Goal: Information Seeking & Learning: Find specific page/section

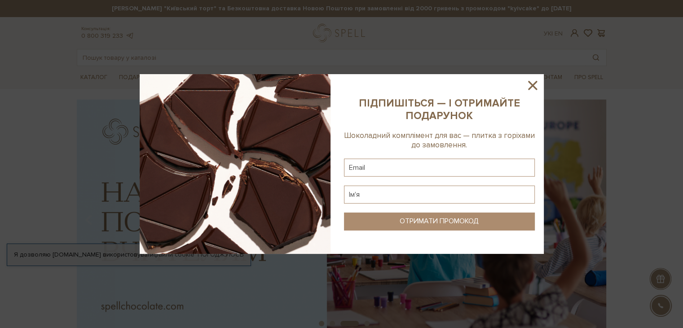
click at [529, 84] on icon at bounding box center [532, 85] width 15 height 15
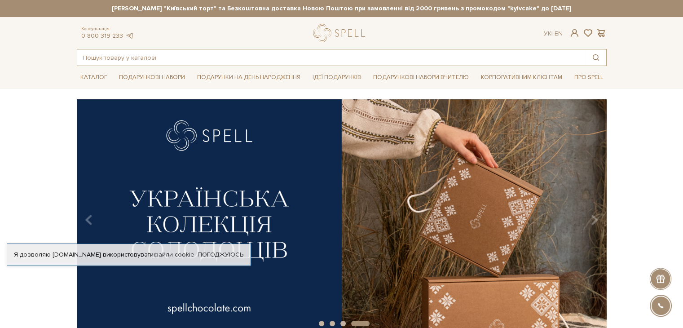
click at [98, 57] on input "text" at bounding box center [331, 57] width 509 height 16
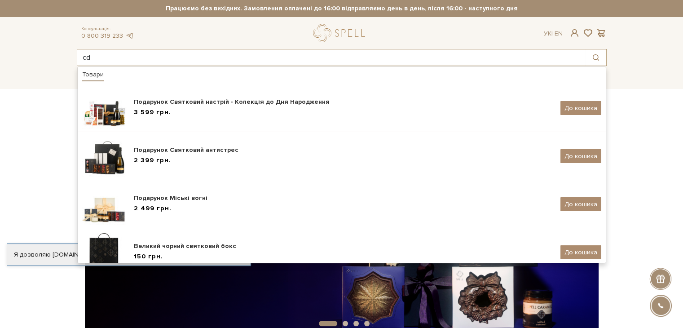
type input "c"
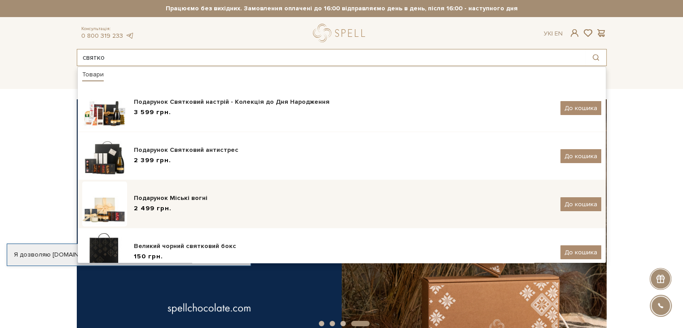
type input "святко"
click at [113, 211] on img at bounding box center [104, 204] width 45 height 45
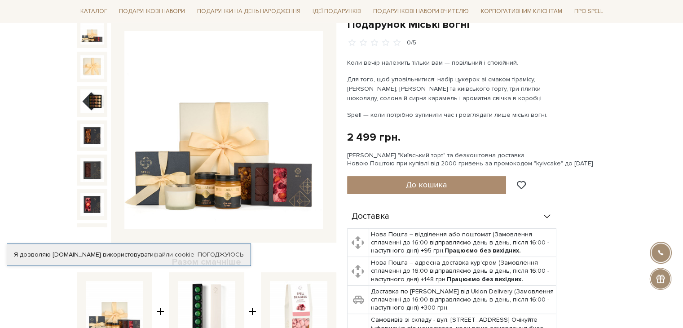
scroll to position [45, 0]
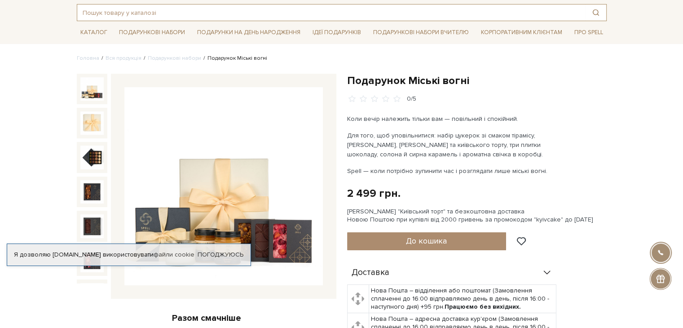
click at [148, 11] on input "text" at bounding box center [331, 12] width 509 height 16
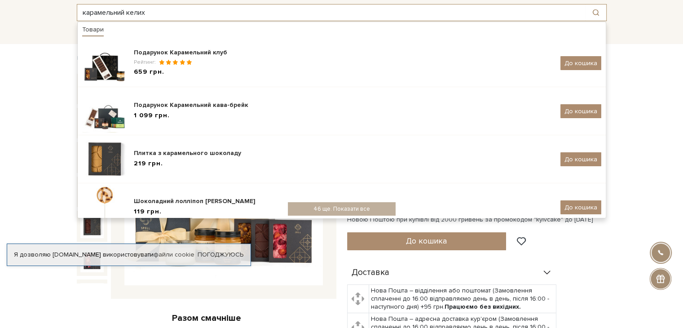
type input "карамельний келих"
